Goal: Communication & Community: Participate in discussion

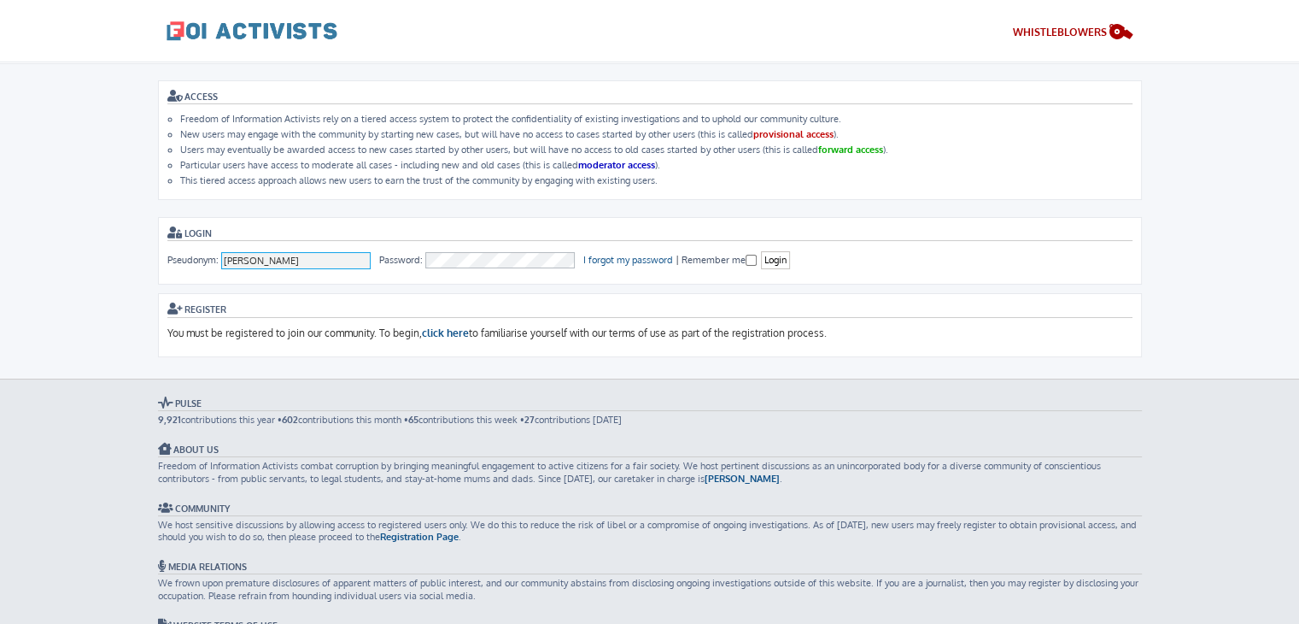
click at [283, 257] on input "[PERSON_NAME]" at bounding box center [296, 260] width 150 height 17
type input "a"
type input "ausacladmin"
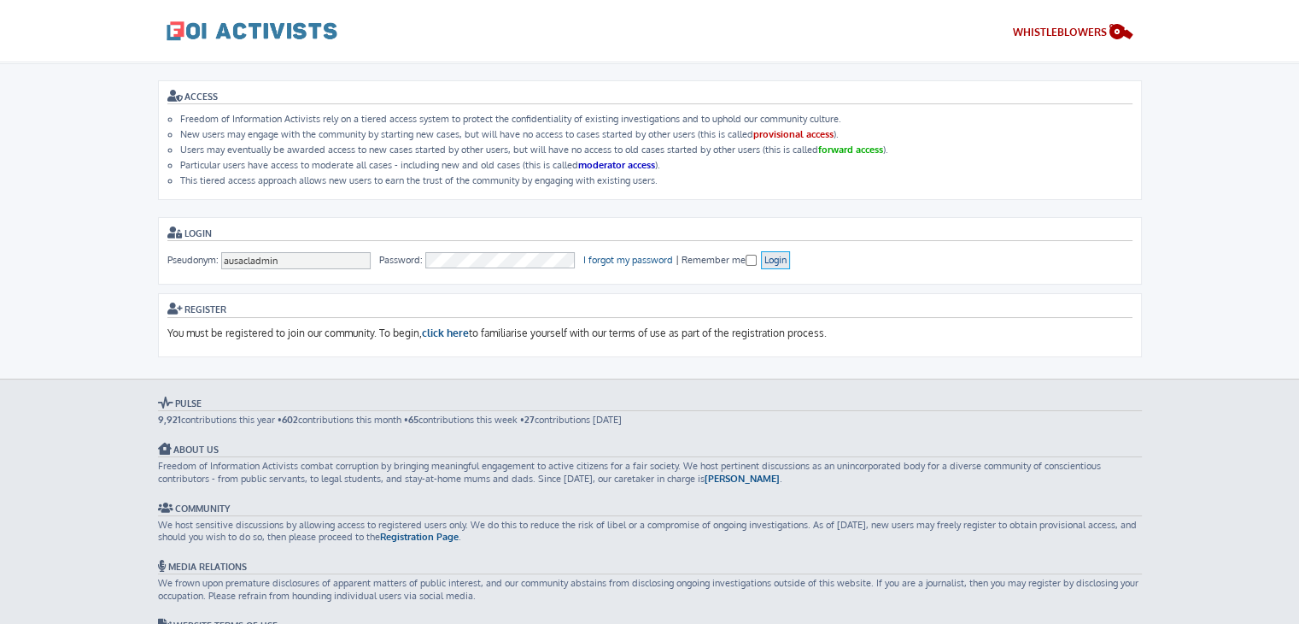
click at [776, 261] on input "Login" at bounding box center [775, 260] width 29 height 18
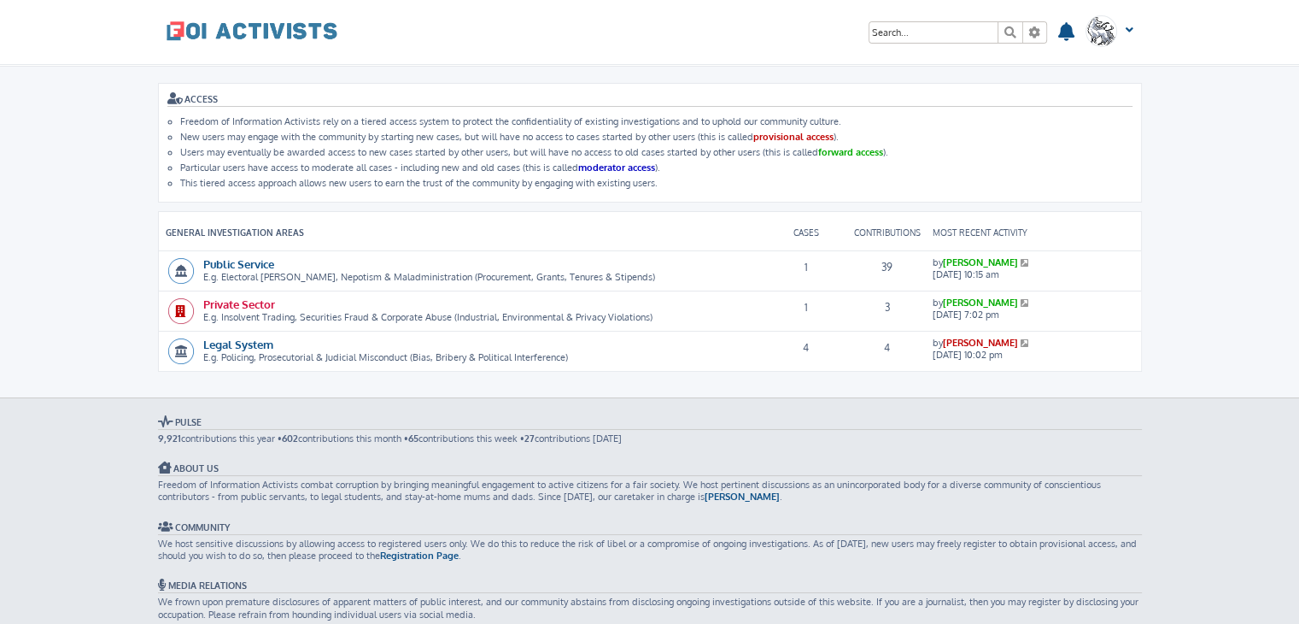
click at [238, 302] on link "Private Sector" at bounding box center [239, 303] width 72 height 15
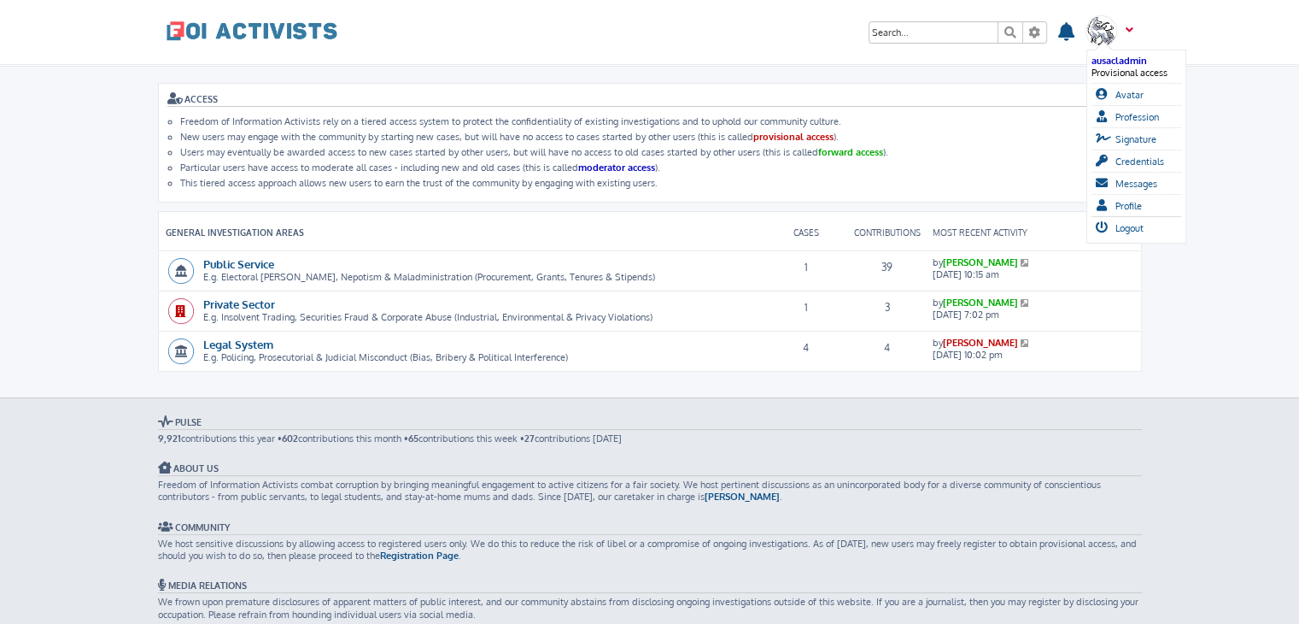
click at [1127, 27] on span at bounding box center [1127, 36] width 13 height 18
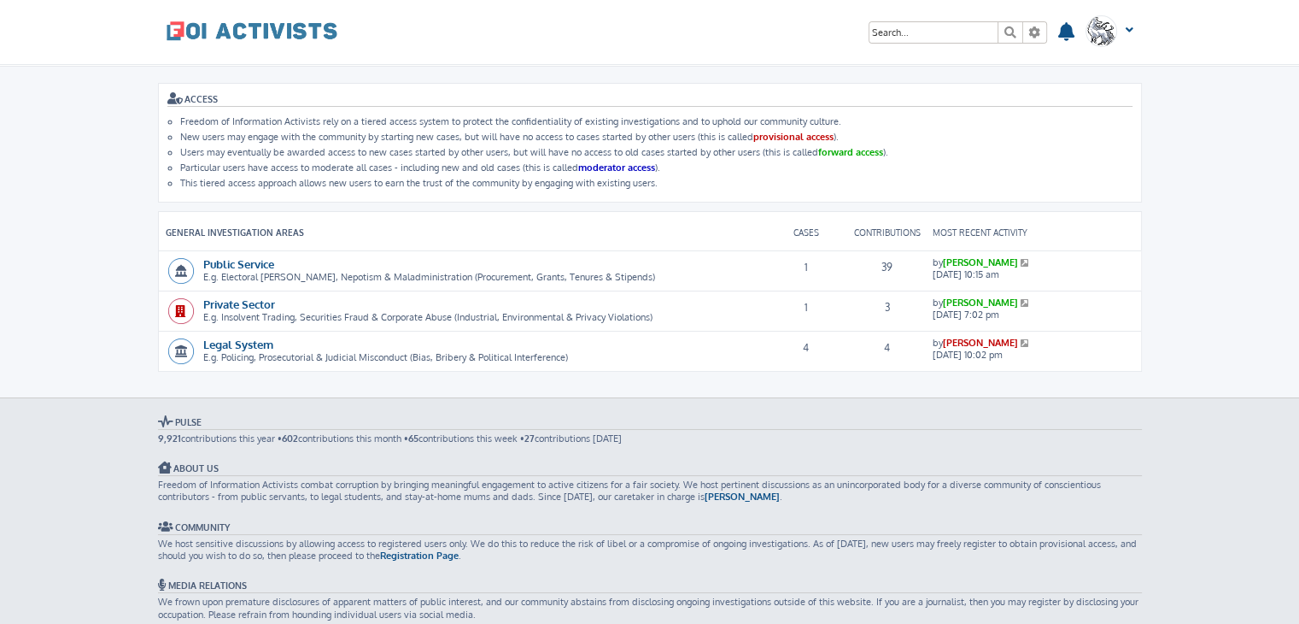
click at [1021, 260] on icon at bounding box center [1026, 262] width 11 height 9
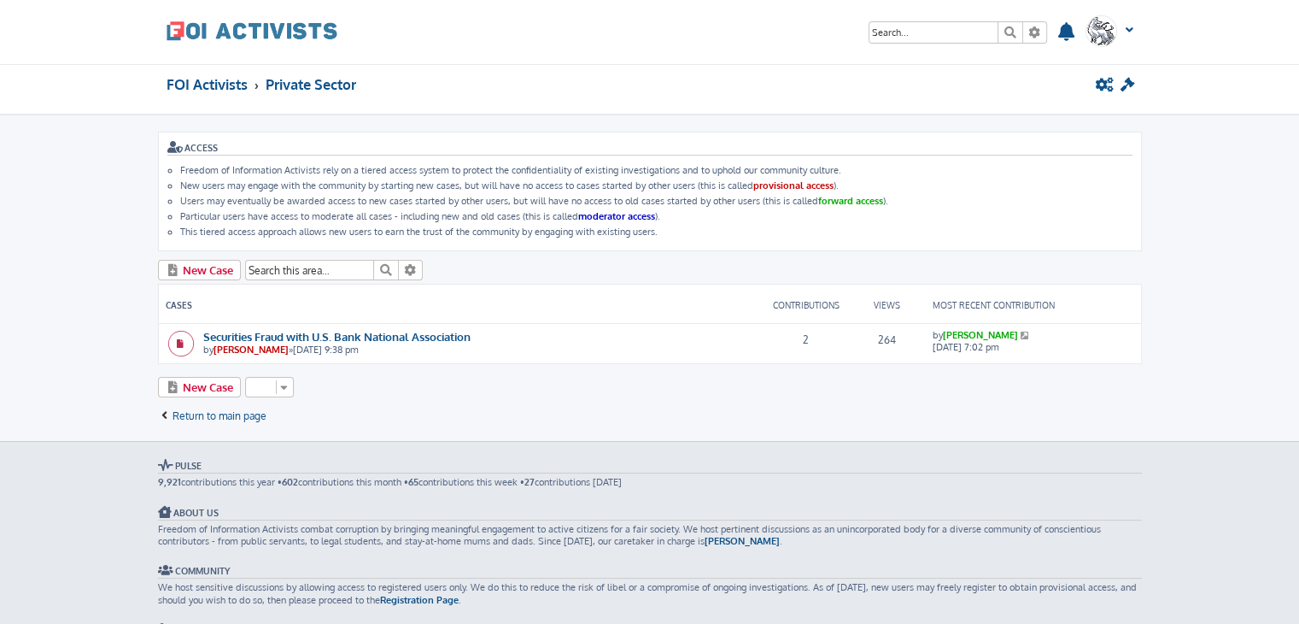
scroll to position [10, 0]
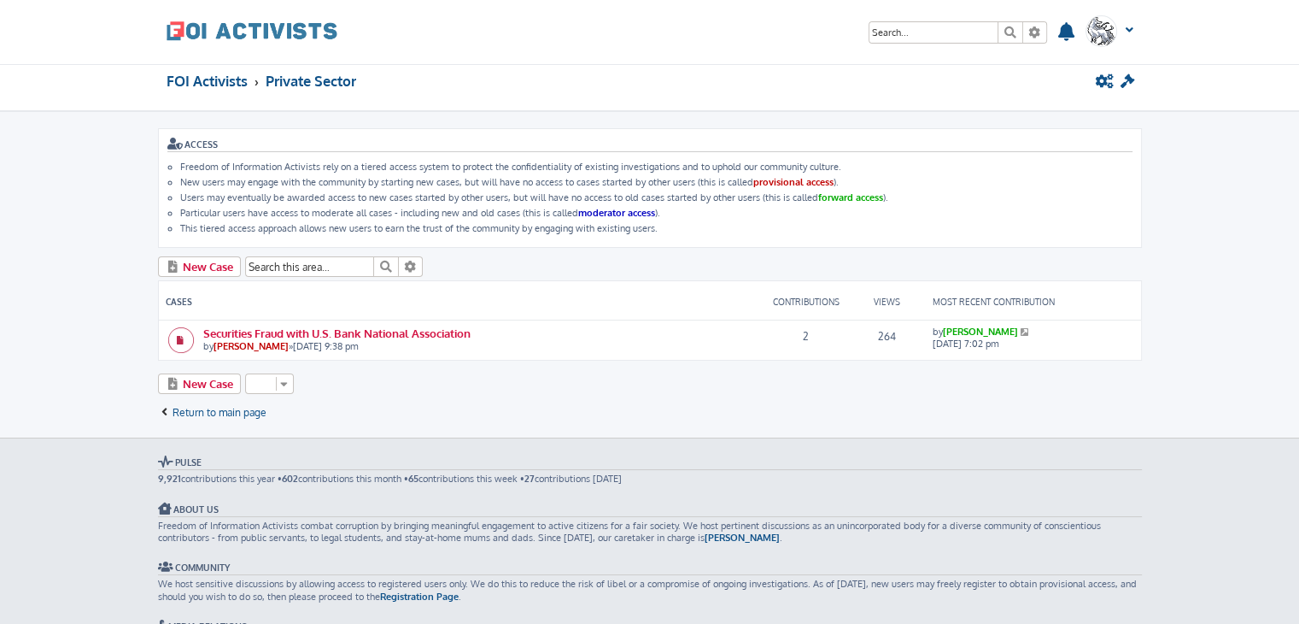
click at [354, 329] on link "Securities Fraud with U.S. Bank National Association" at bounding box center [336, 332] width 267 height 15
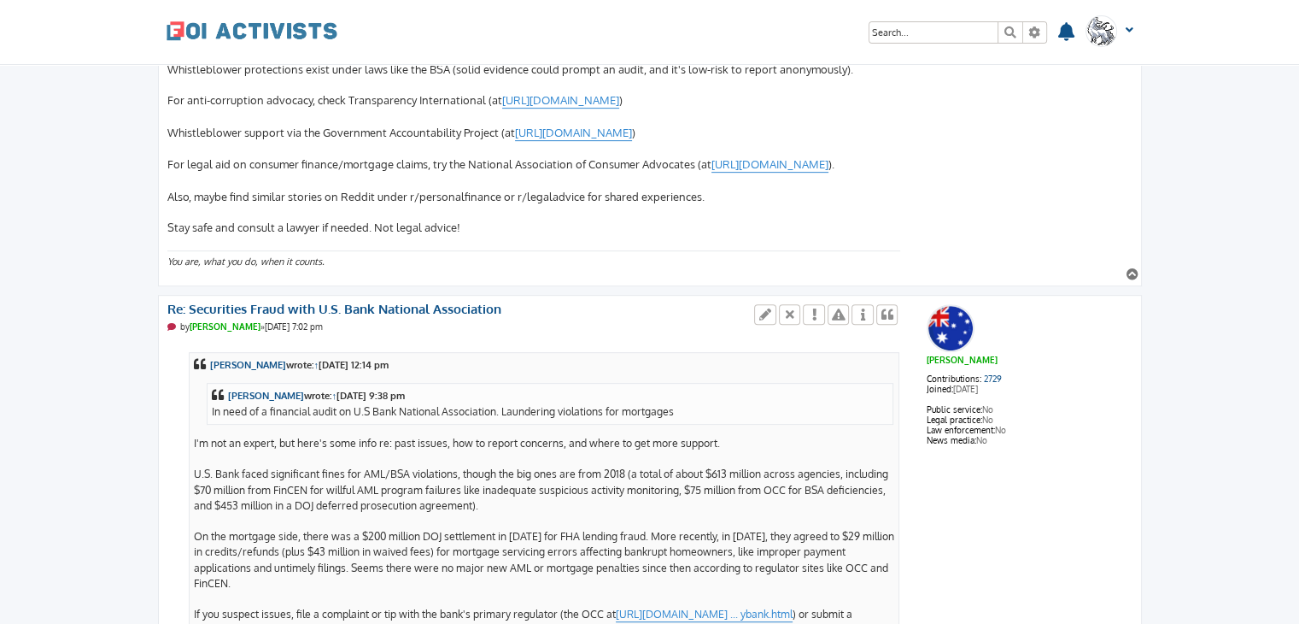
scroll to position [774, 0]
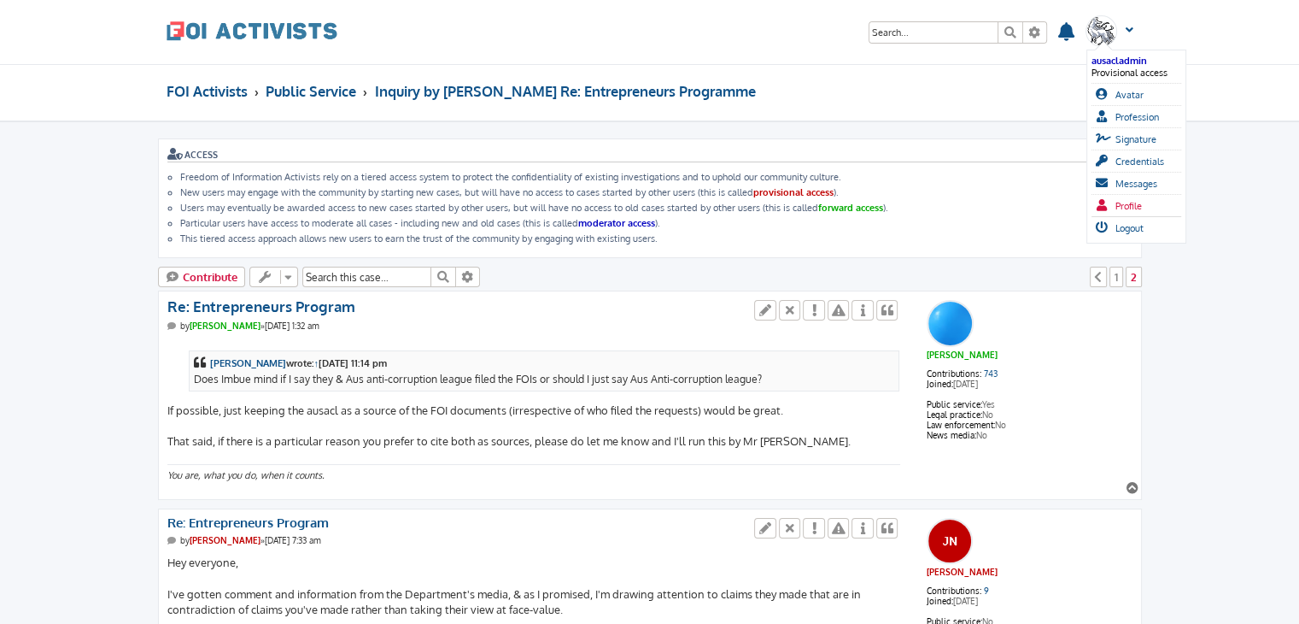
click at [1141, 201] on span "Profile" at bounding box center [1129, 206] width 26 height 12
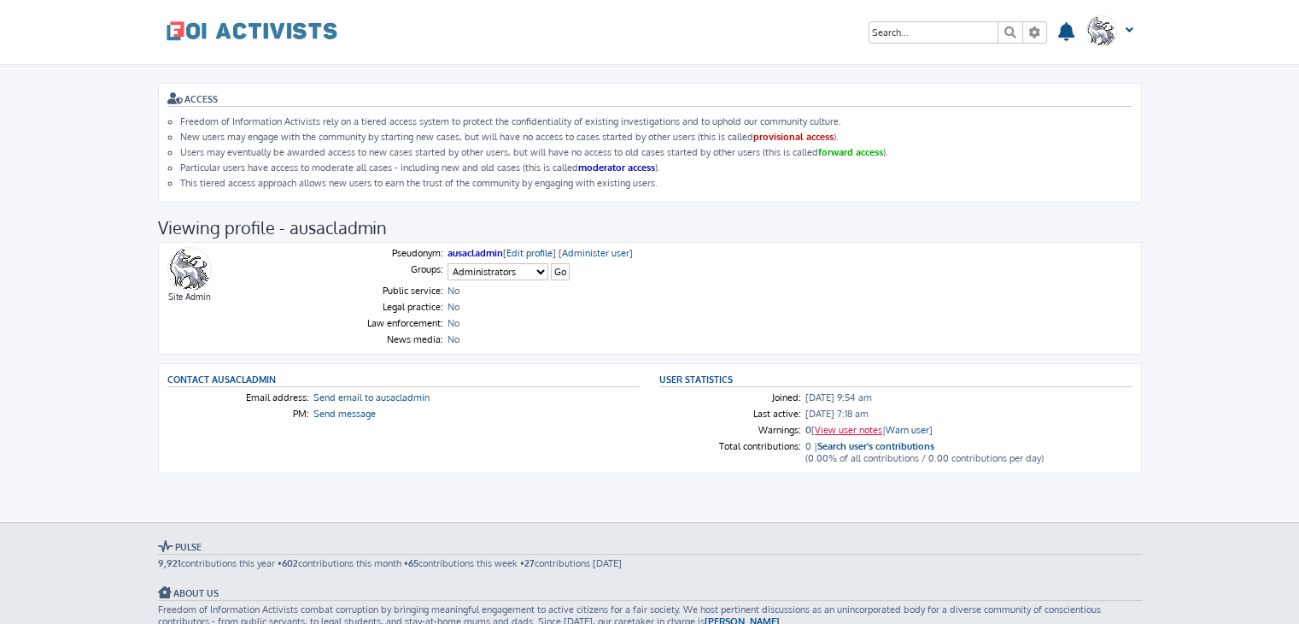
click at [858, 424] on link "View user notes" at bounding box center [848, 430] width 67 height 12
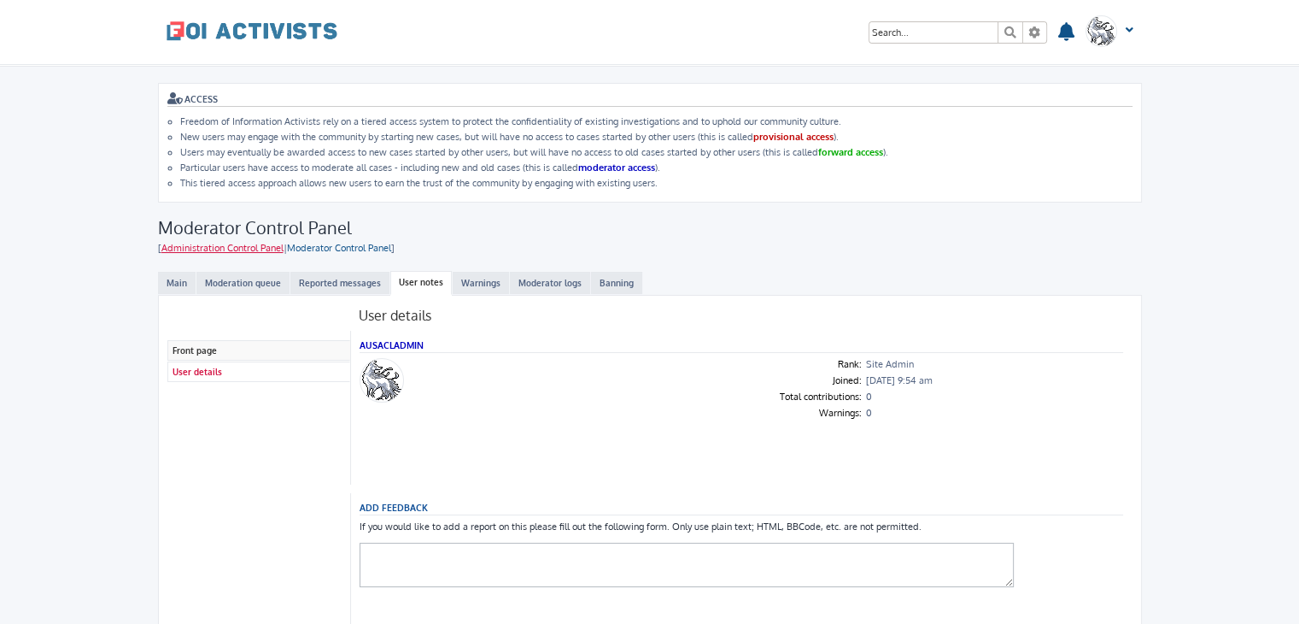
click at [258, 247] on link "Administration Control Panel" at bounding box center [222, 248] width 122 height 12
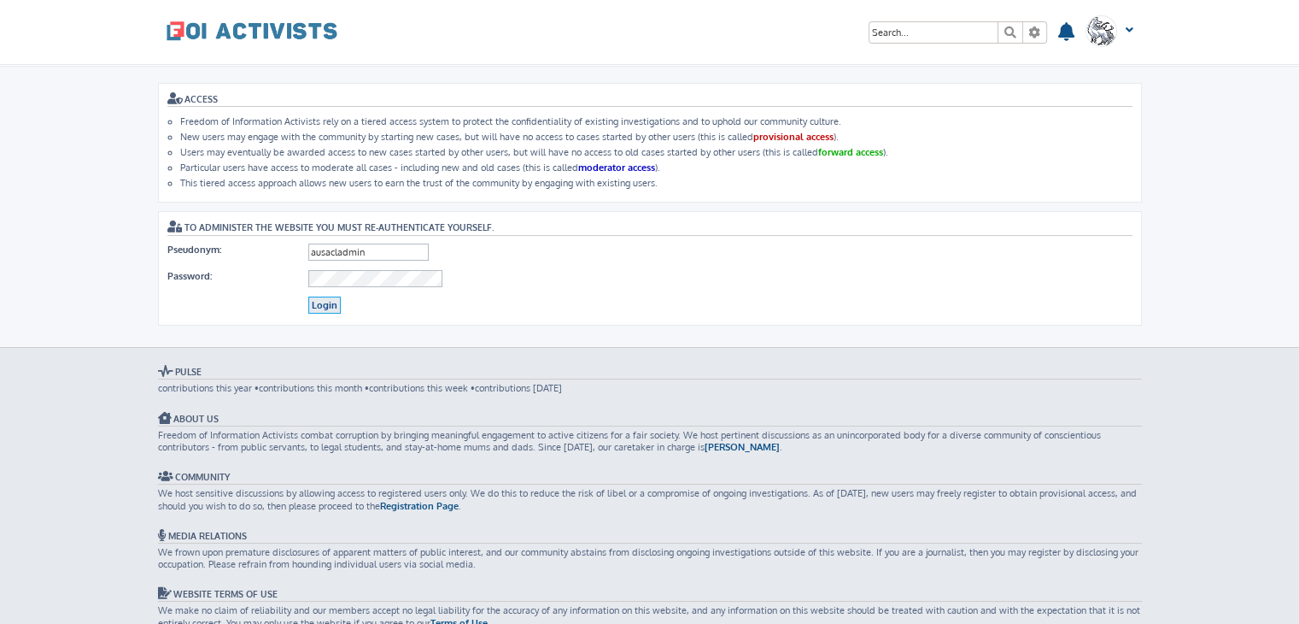
click at [328, 296] on input "Login" at bounding box center [324, 305] width 32 height 18
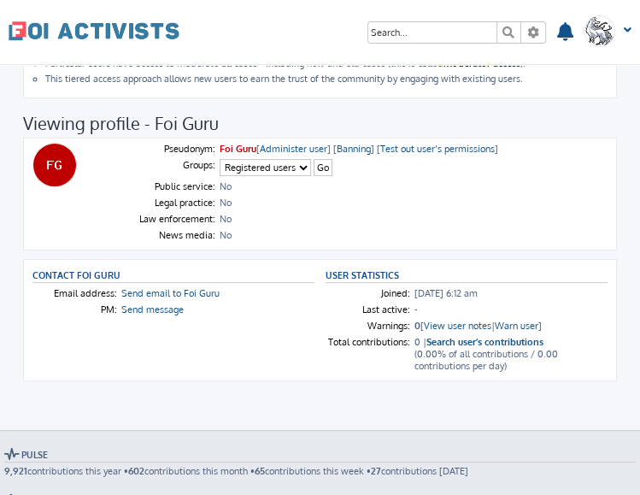
scroll to position [171, 0]
